Goal: Task Accomplishment & Management: Manage account settings

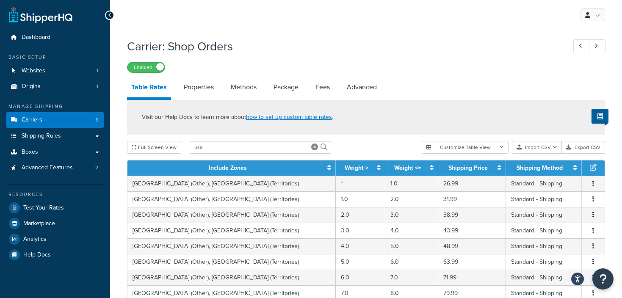
select select "25"
click at [69, 137] on link "Shipping Rules" at bounding box center [54, 136] width 97 height 16
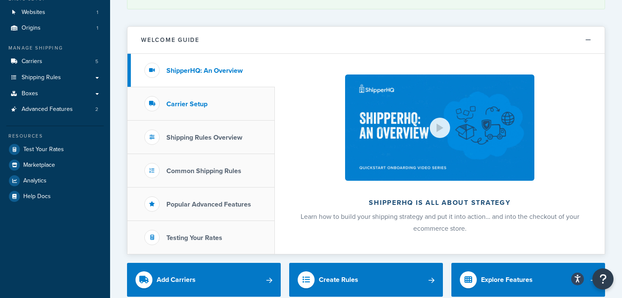
scroll to position [58, 0]
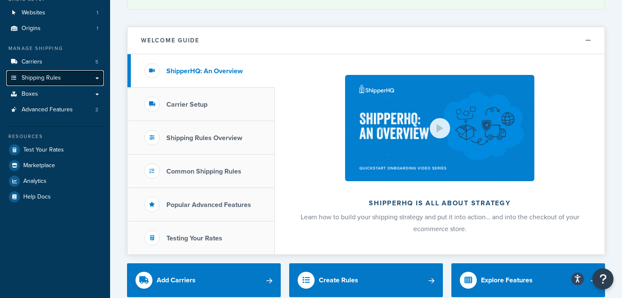
click at [94, 81] on link "Shipping Rules" at bounding box center [54, 78] width 97 height 16
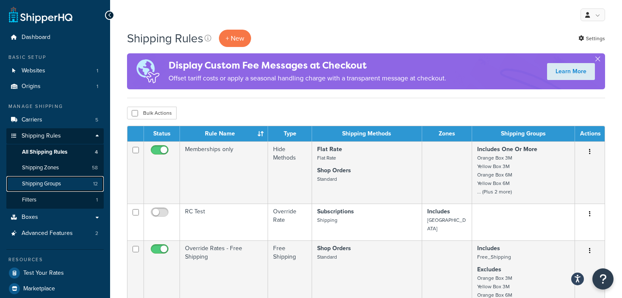
click at [44, 183] on span "Shipping Groups" at bounding box center [41, 184] width 39 height 7
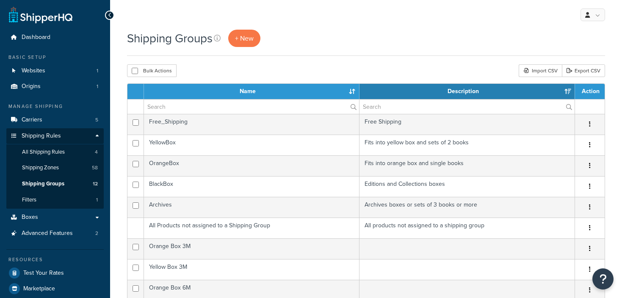
select select "15"
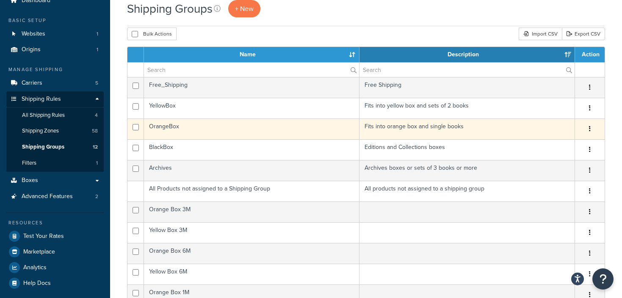
scroll to position [27, 0]
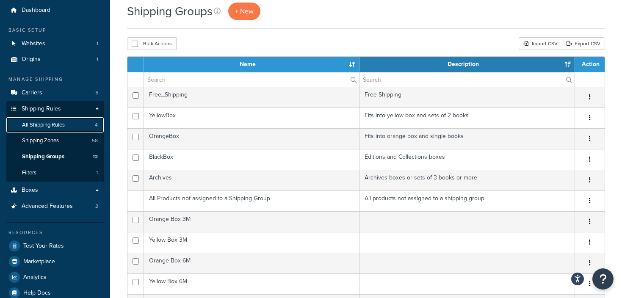
click at [48, 120] on link "All Shipping Rules 4" at bounding box center [54, 125] width 97 height 16
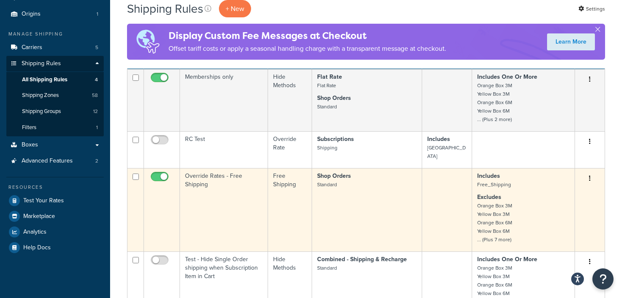
scroll to position [73, 0]
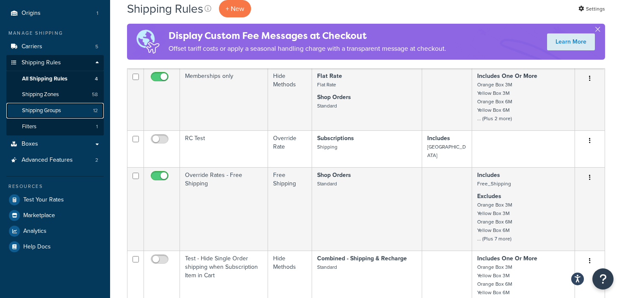
click at [54, 109] on span "Shipping Groups" at bounding box center [41, 110] width 39 height 7
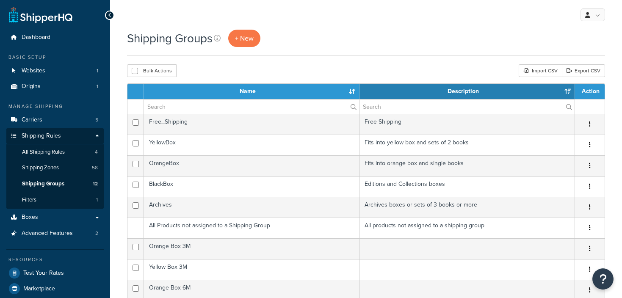
select select "15"
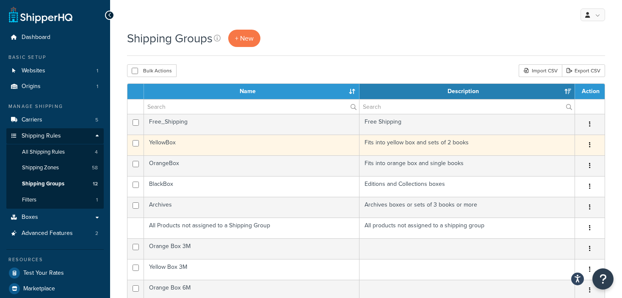
click at [589, 144] on button "button" at bounding box center [590, 146] width 12 height 14
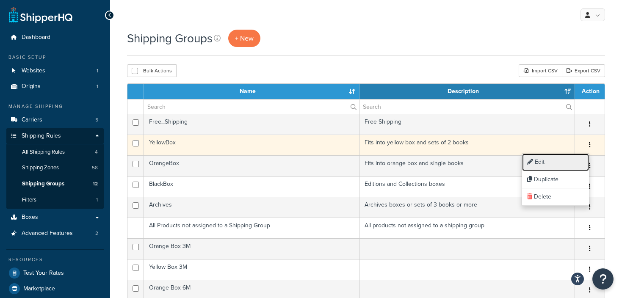
click at [550, 161] on link "Edit" at bounding box center [555, 162] width 67 height 17
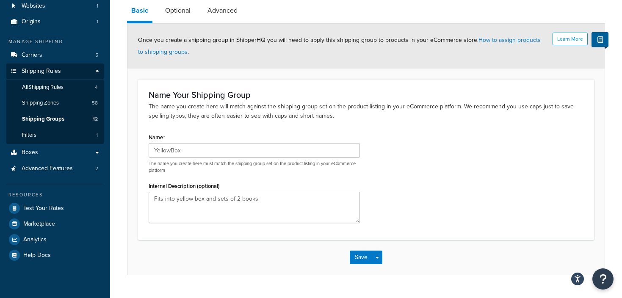
scroll to position [63, 0]
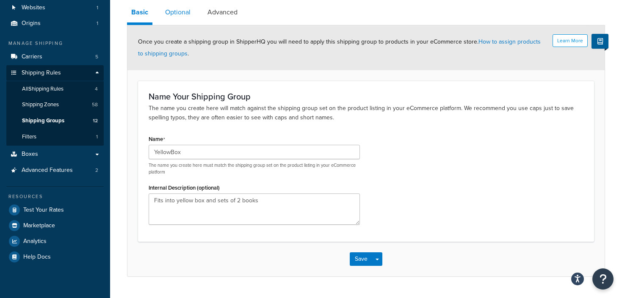
click at [170, 12] on link "Optional" at bounding box center [178, 12] width 34 height 20
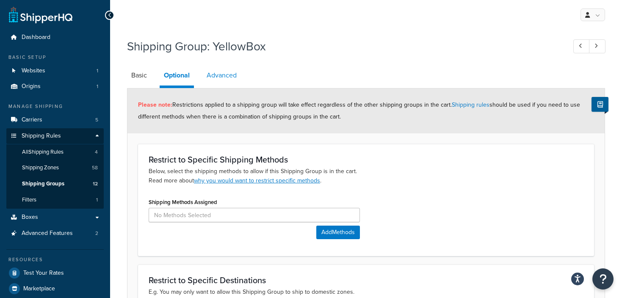
click at [224, 82] on link "Advanced" at bounding box center [222, 75] width 39 height 20
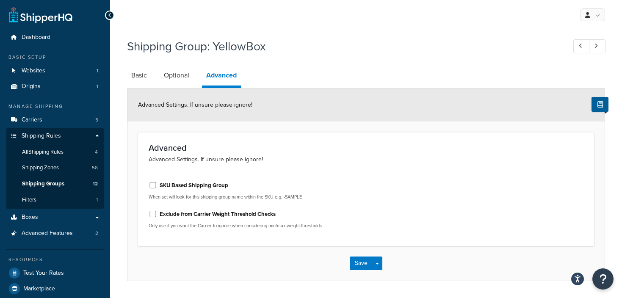
scroll to position [2, 0]
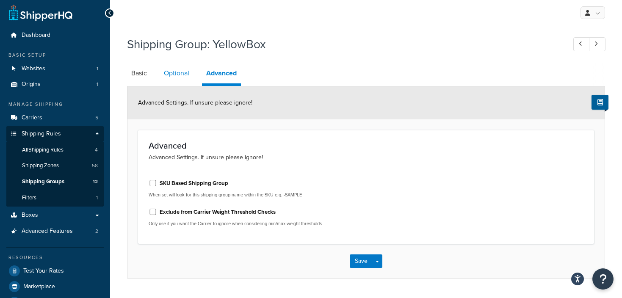
click at [186, 69] on link "Optional" at bounding box center [177, 73] width 34 height 20
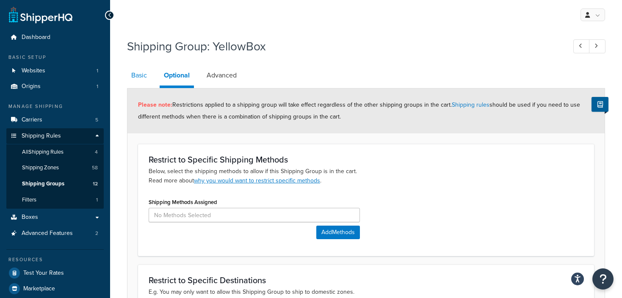
click at [143, 69] on link "Basic" at bounding box center [139, 75] width 24 height 20
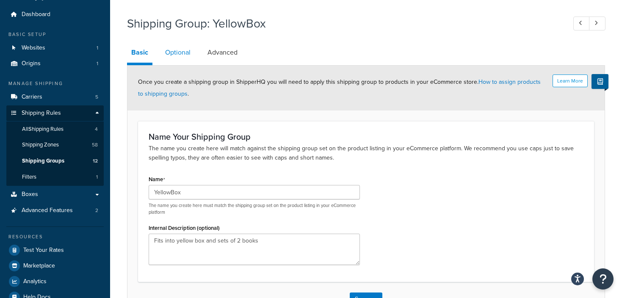
scroll to position [23, 0]
click at [57, 95] on link "Carriers 5" at bounding box center [54, 97] width 97 height 16
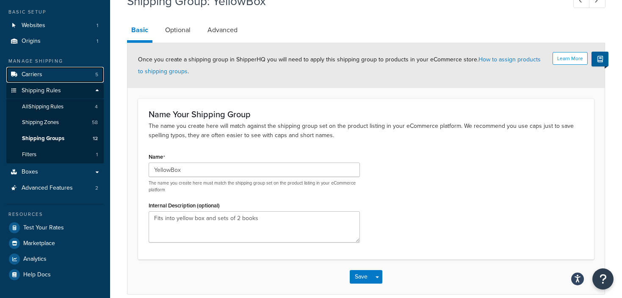
scroll to position [31, 0]
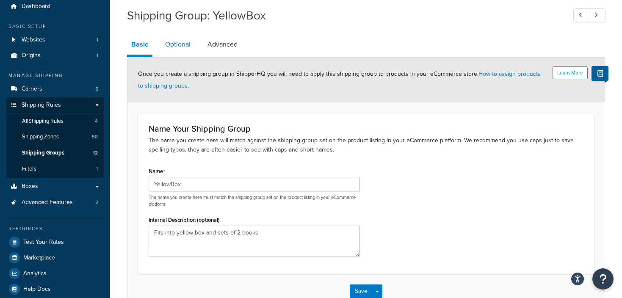
click at [176, 45] on link "Optional" at bounding box center [178, 44] width 34 height 20
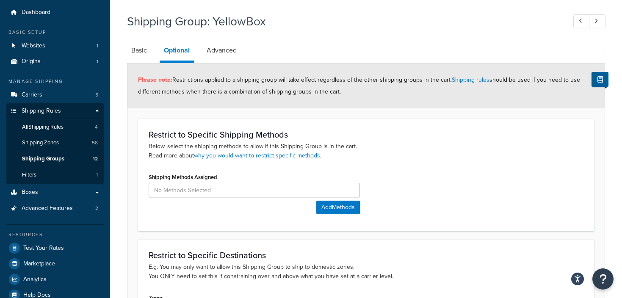
scroll to position [25, 0]
click at [62, 101] on link "Carriers 5" at bounding box center [54, 95] width 97 height 16
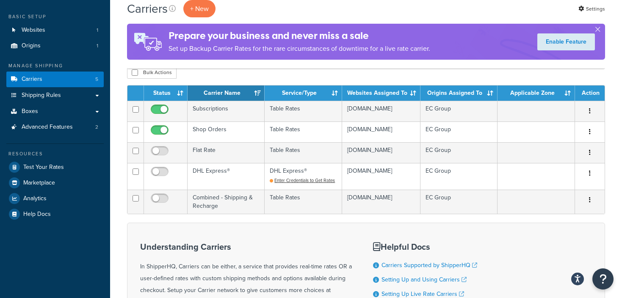
scroll to position [37, 0]
